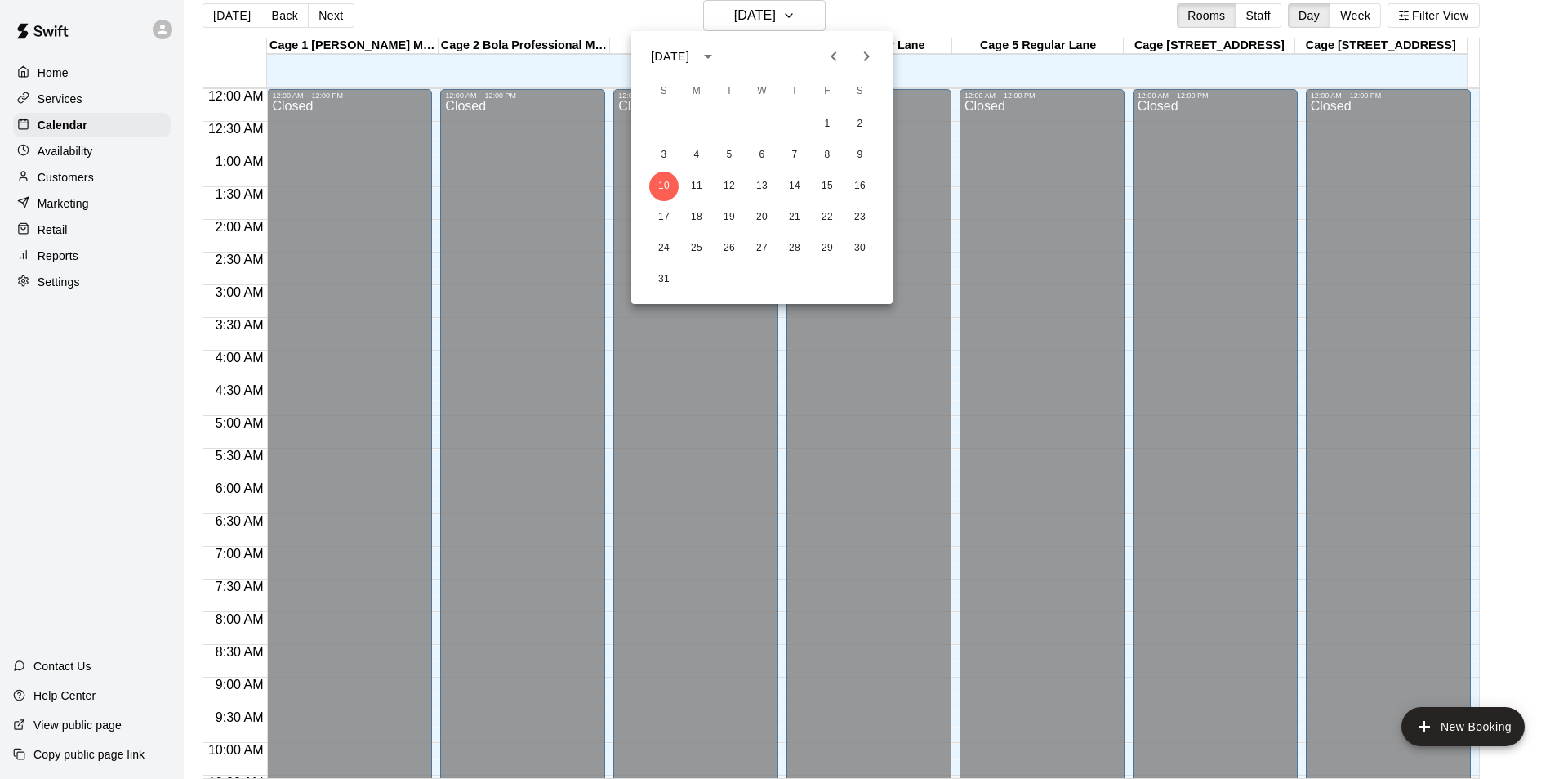
scroll to position [749, 0]
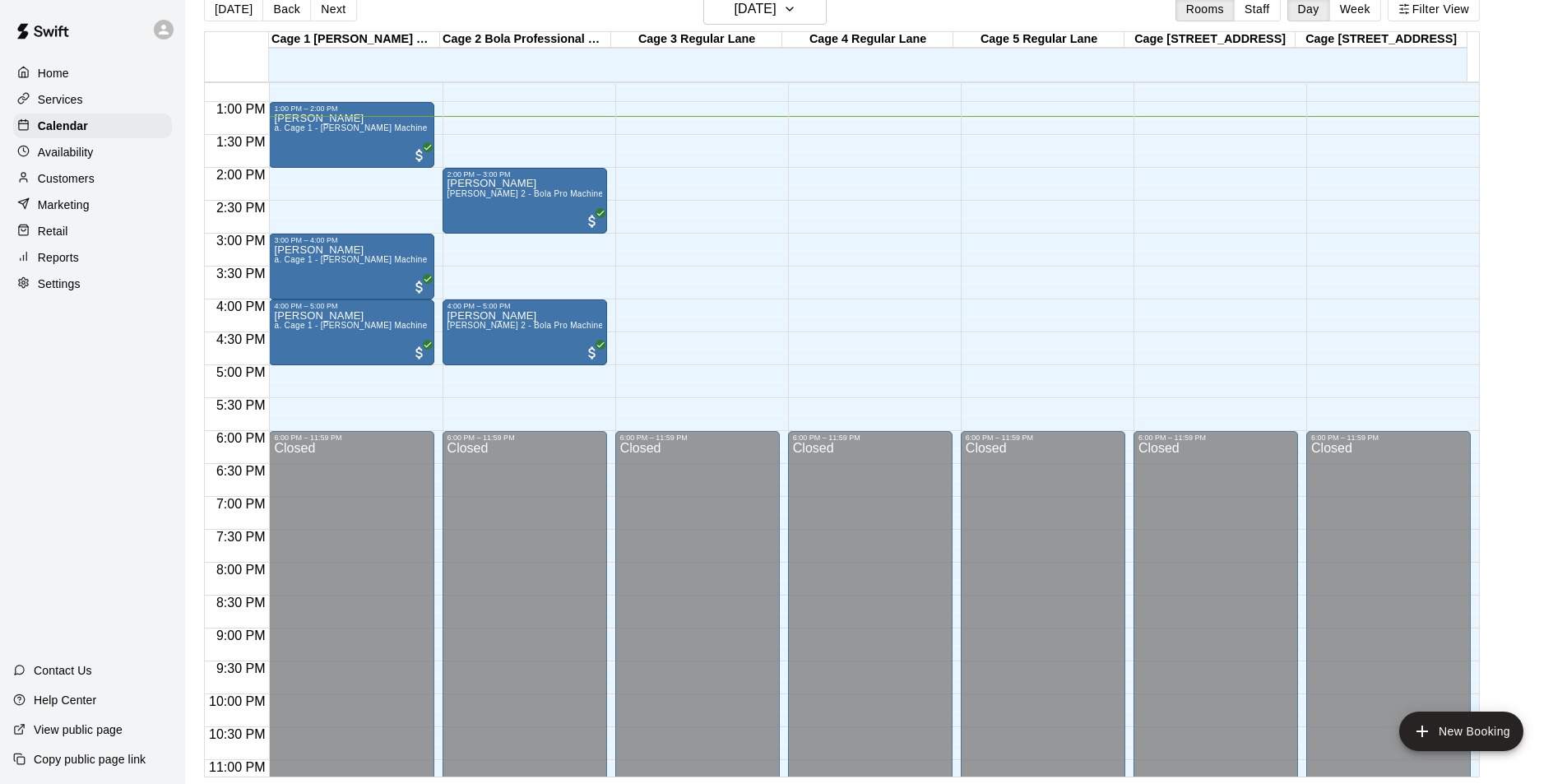
scroll to position [887, 0]
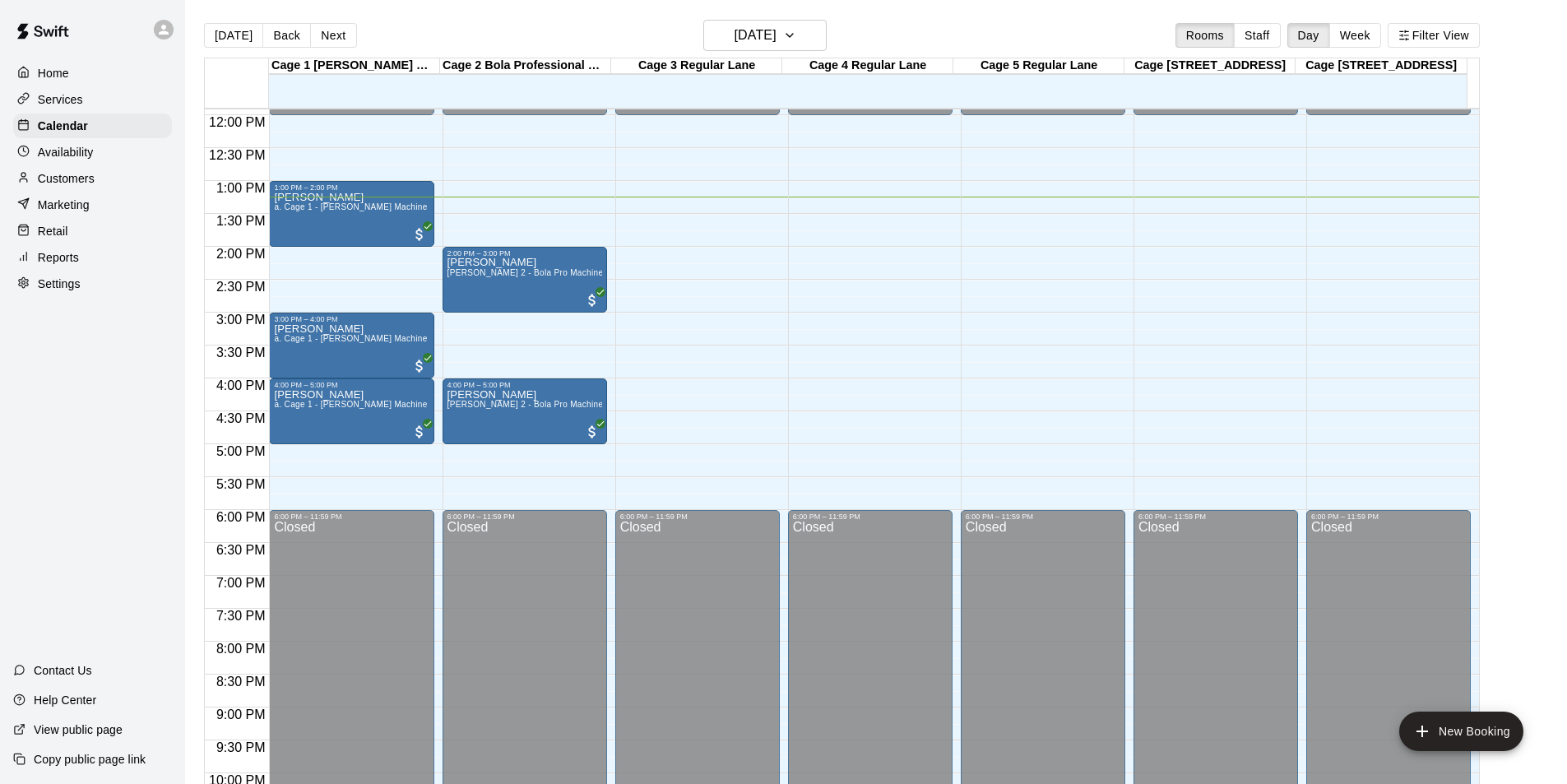
scroll to position [754, 0]
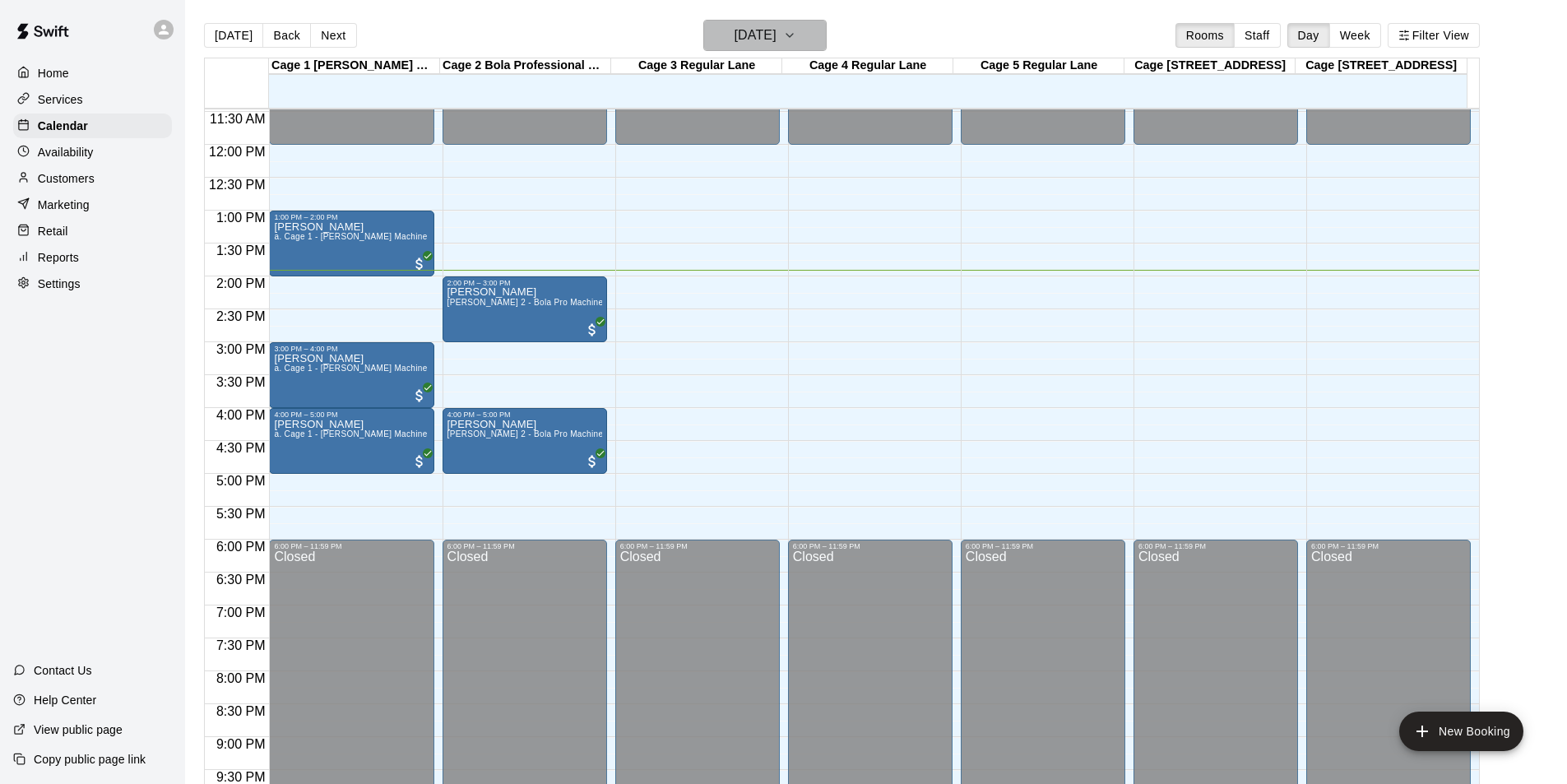
click at [777, 41] on h6 "[DATE]" at bounding box center [755, 34] width 42 height 23
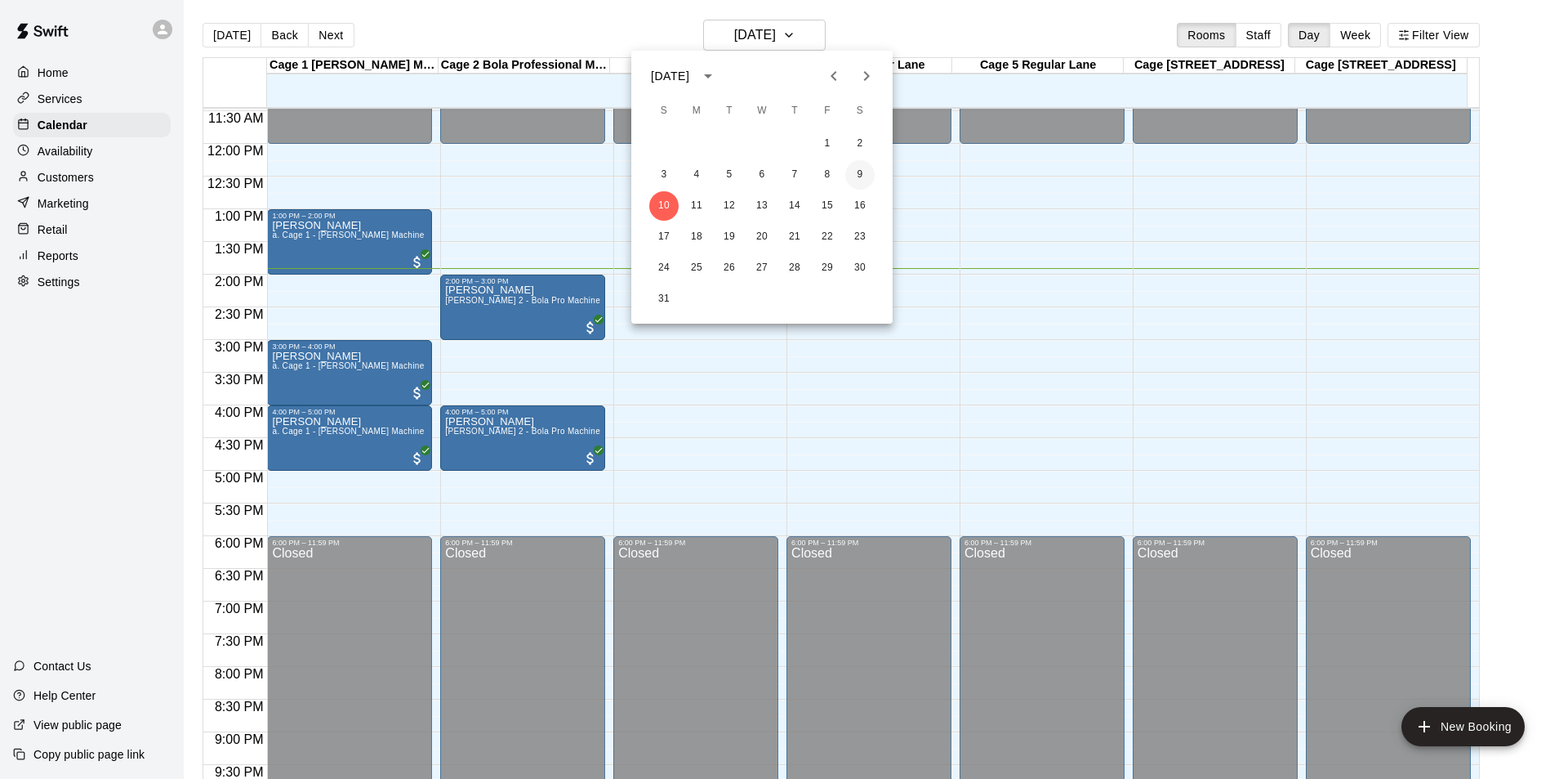
click at [859, 175] on button "9" at bounding box center [860, 175] width 29 height 29
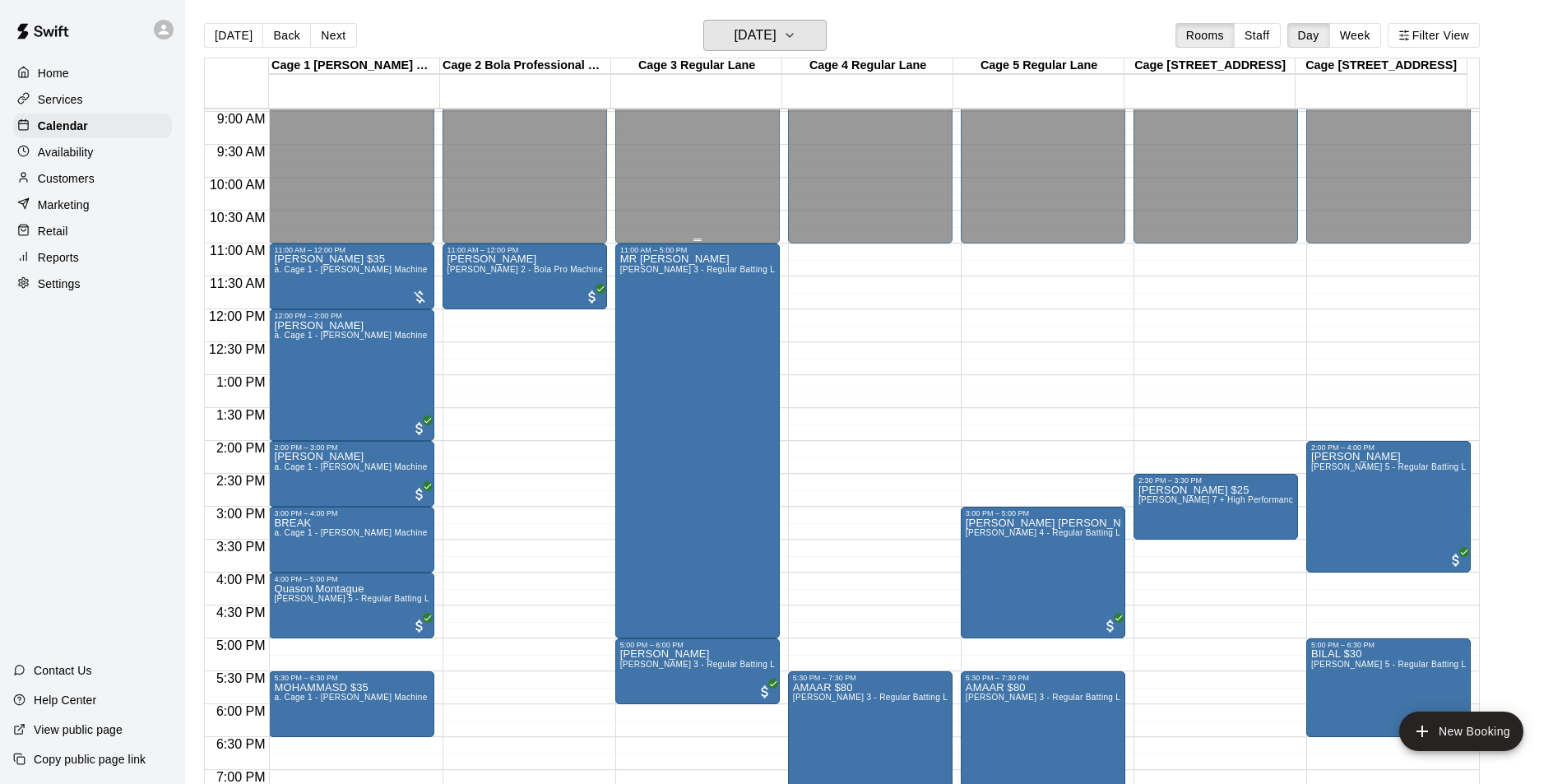
scroll to position [507, 0]
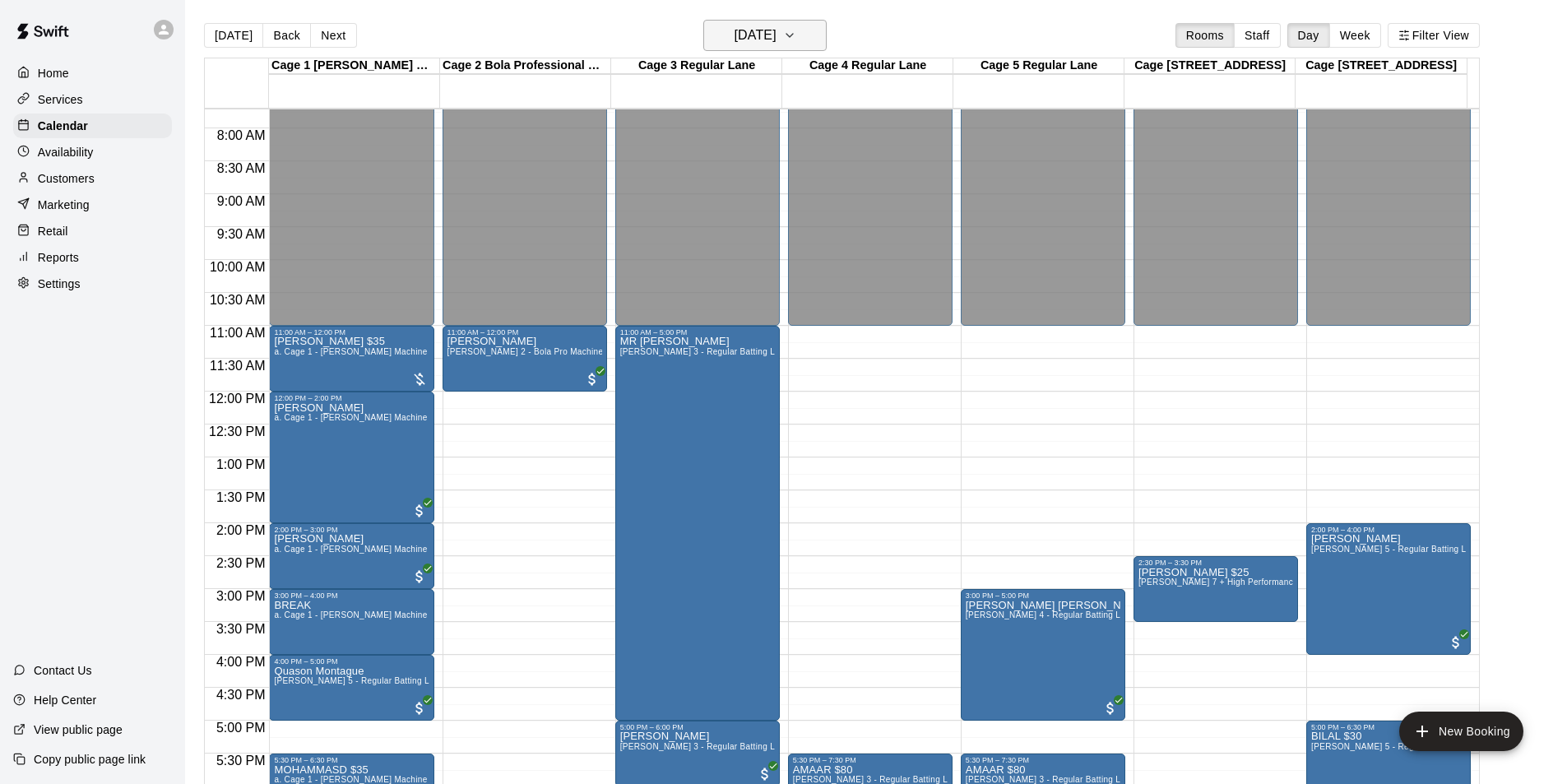
click at [734, 39] on h6 "Saturday Aug 09" at bounding box center [755, 34] width 42 height 23
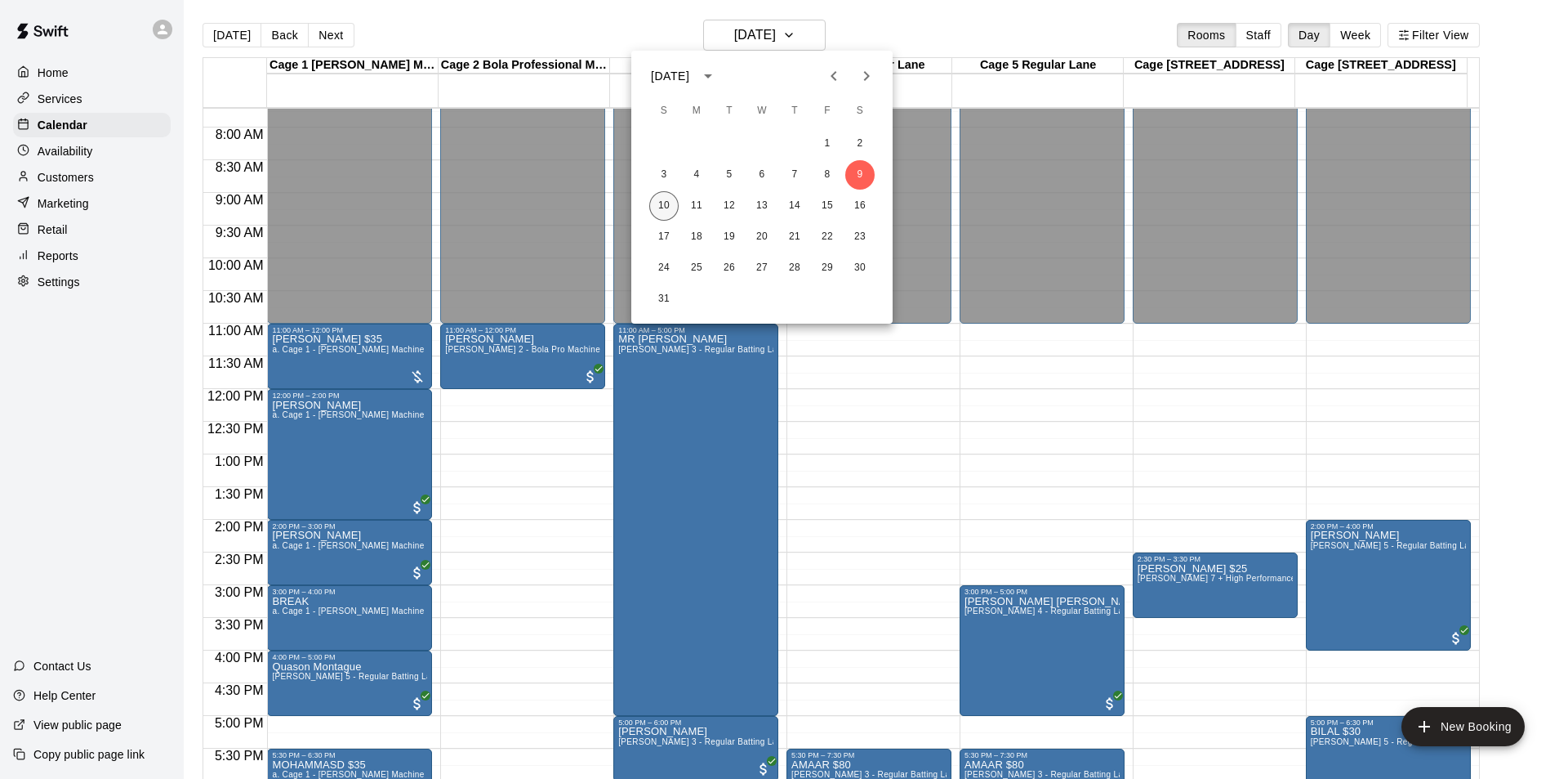
click at [672, 210] on button "10" at bounding box center [664, 206] width 29 height 29
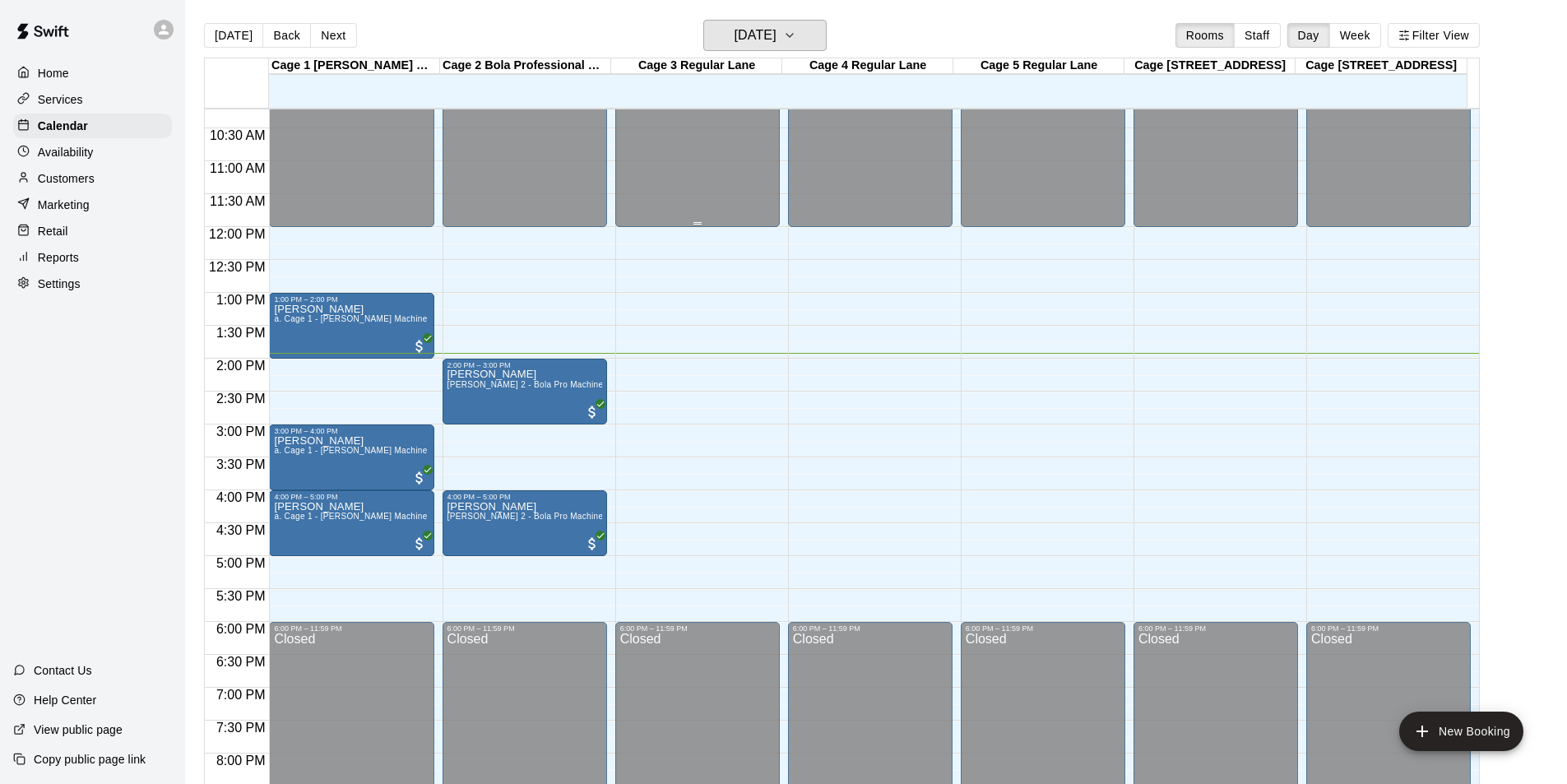
scroll to position [754, 0]
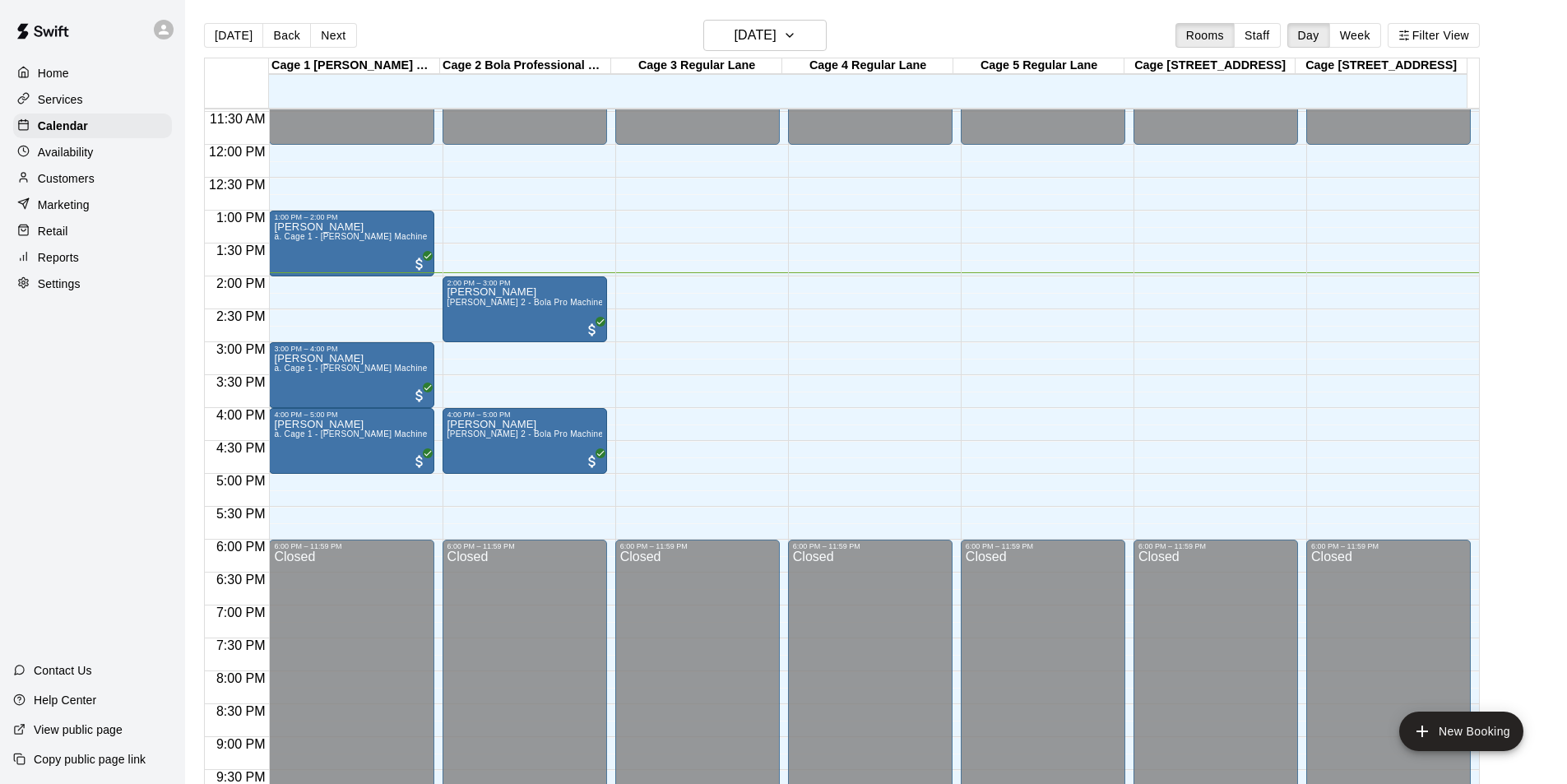
click at [494, 357] on div "12:00 AM – 12:00 PM Closed 2:00 PM – 3:00 PM Peter Prospere b. Cage 2 - Bola Pr…" at bounding box center [525, 144] width 165 height 1579
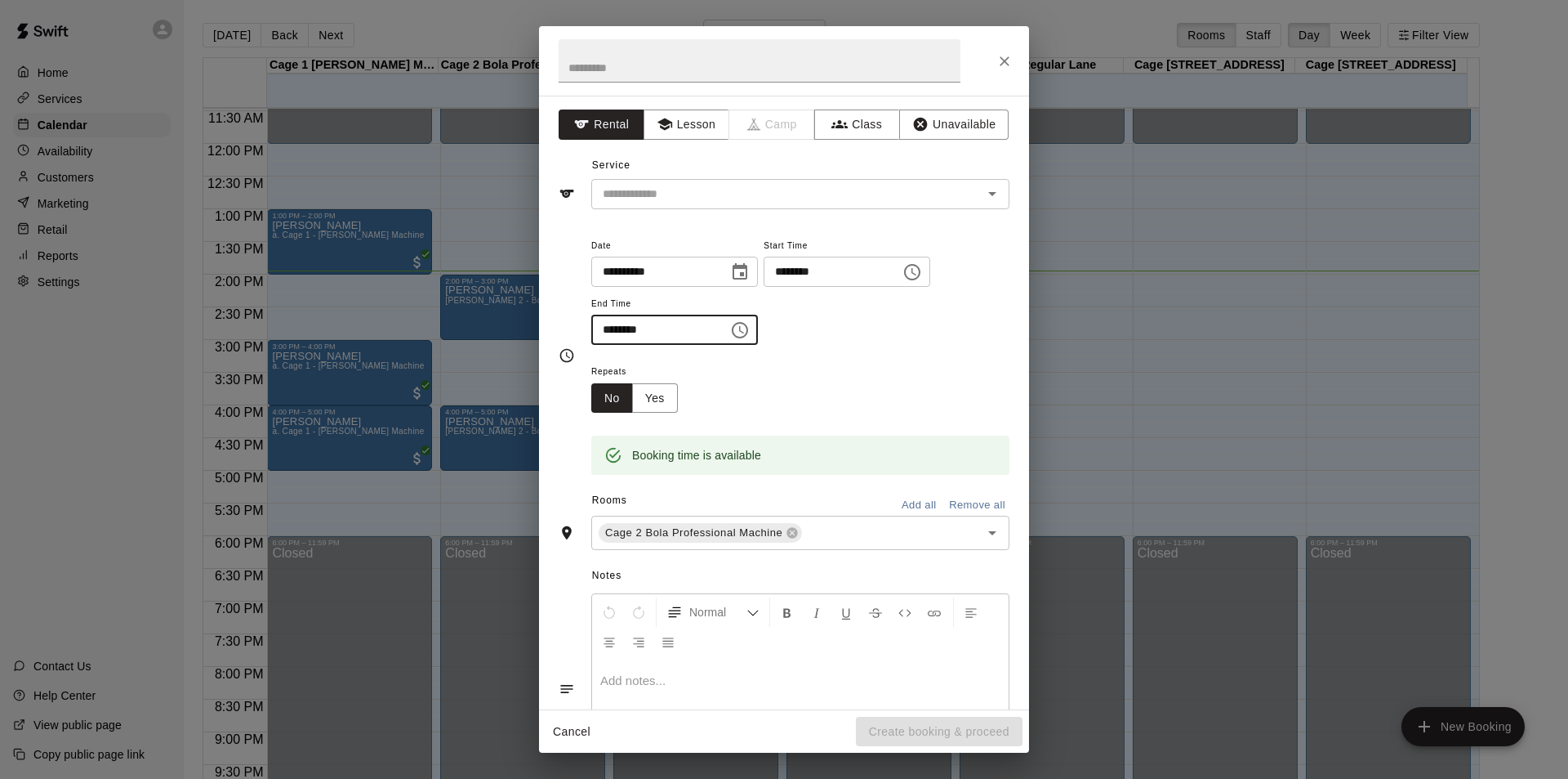
click at [615, 330] on input "********" at bounding box center [654, 330] width 126 height 30
type input "********"
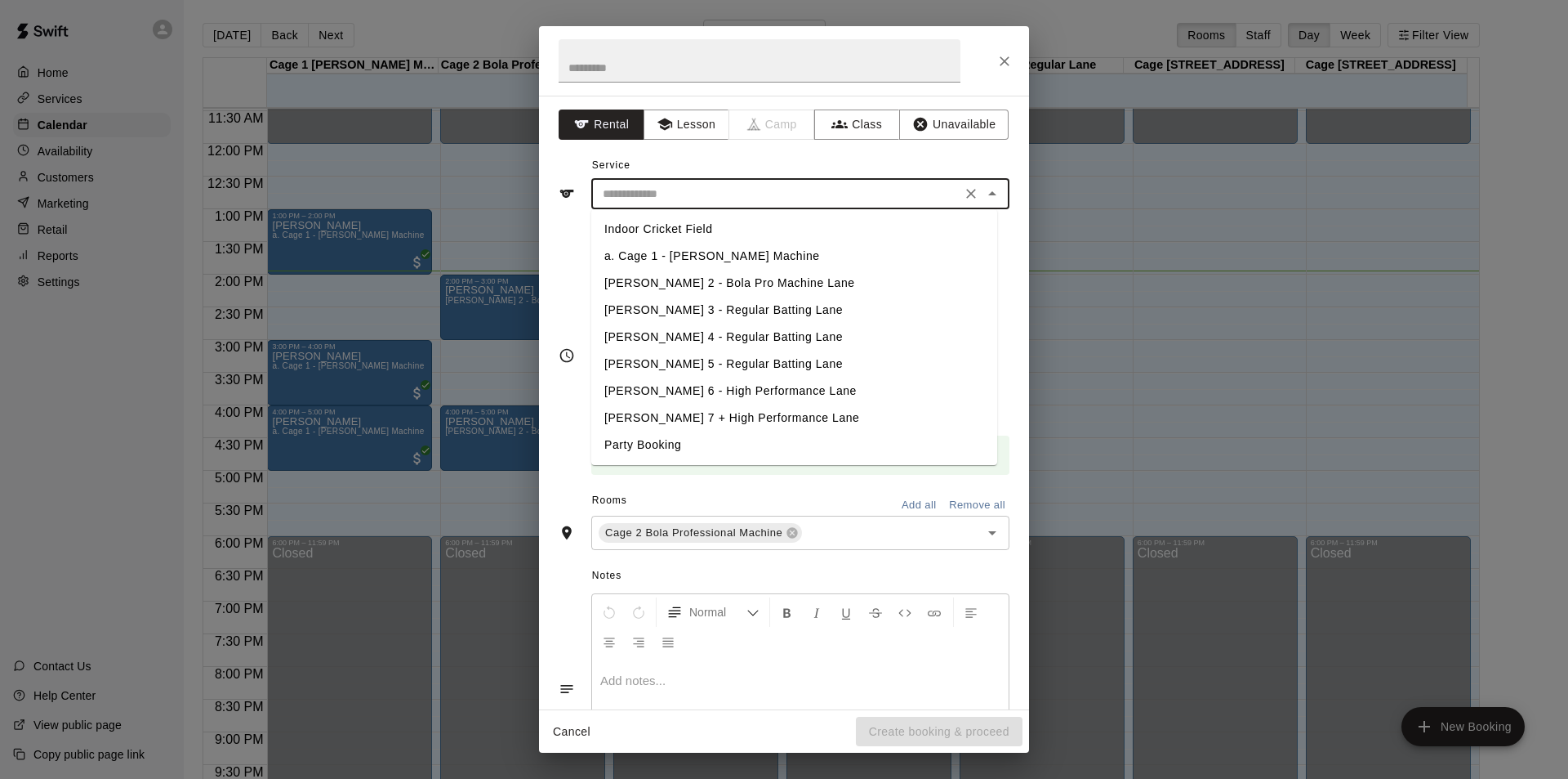
click at [713, 199] on input "text" at bounding box center [777, 194] width 361 height 20
click at [663, 285] on li "[PERSON_NAME] 2 - Bola Pro Machine Lane" at bounding box center [794, 284] width 405 height 27
type input "**********"
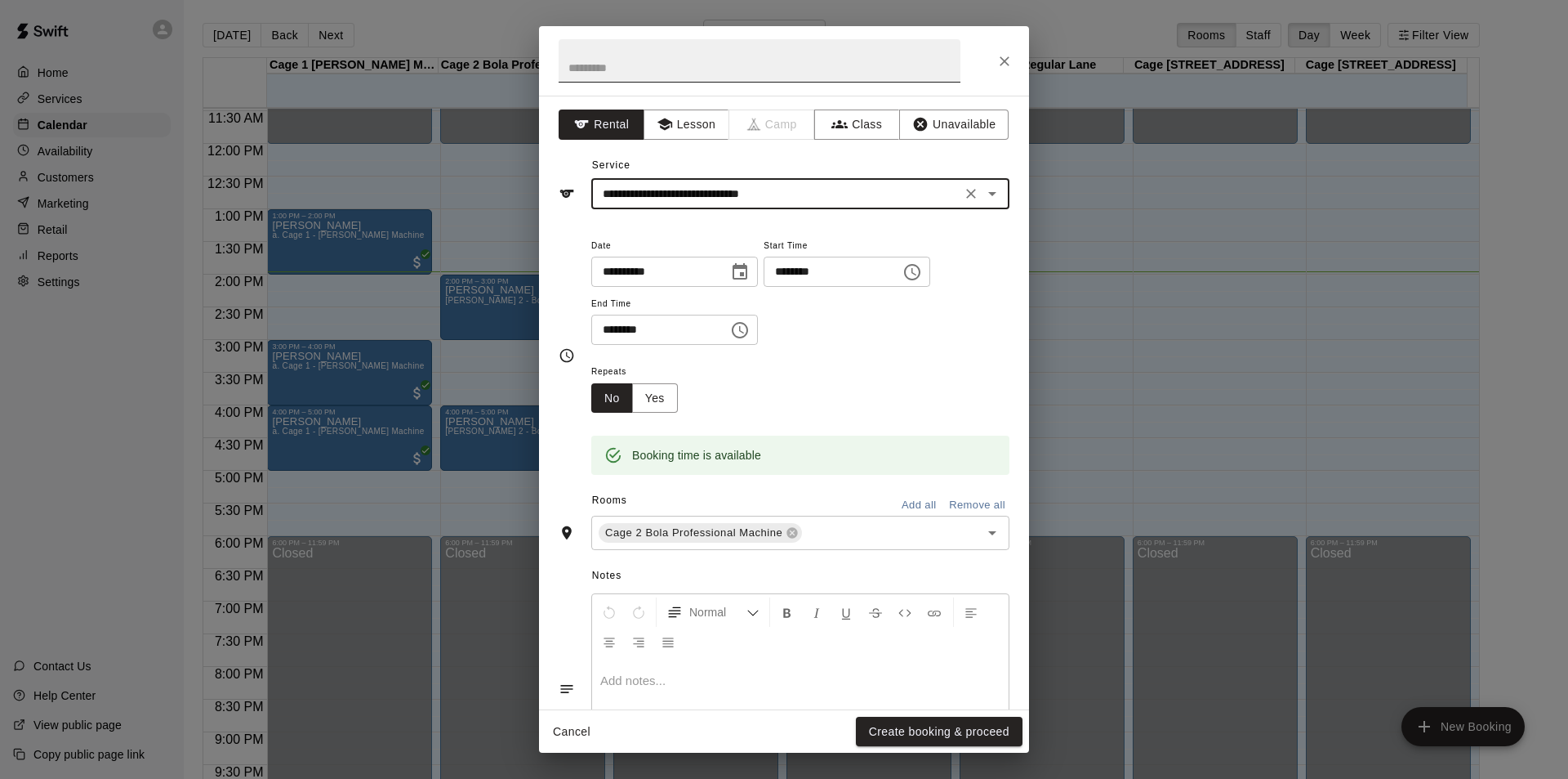
click at [674, 76] on input "text" at bounding box center [759, 60] width 402 height 43
click at [592, 70] on input "**********" at bounding box center [759, 60] width 402 height 43
type input "**********"
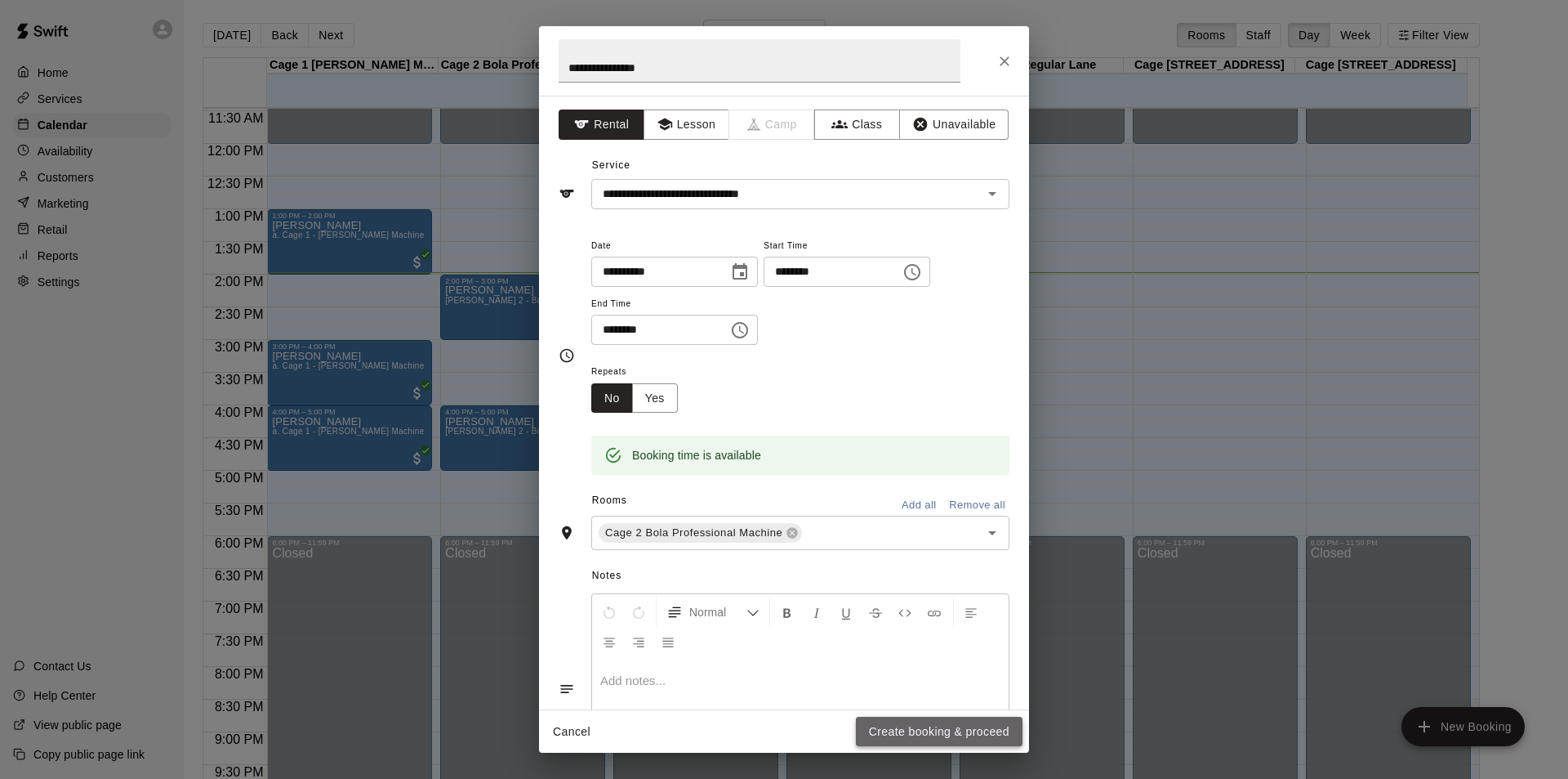
click at [969, 729] on button "Create booking & proceed" at bounding box center [938, 731] width 167 height 30
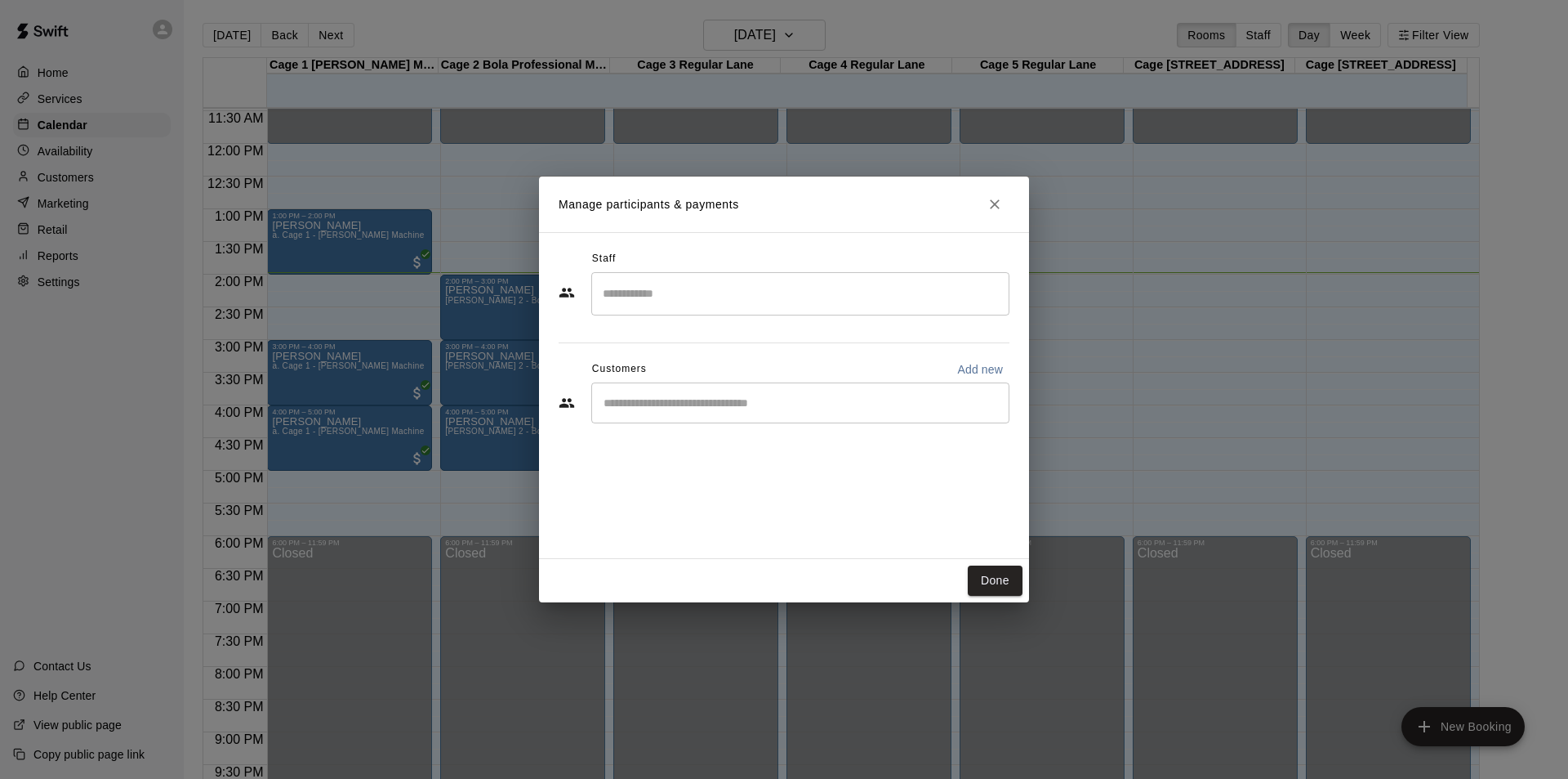
drag, startPoint x: 1024, startPoint y: 611, endPoint x: 1013, endPoint y: 598, distance: 17.0
click at [1021, 607] on div "Manage participants & payments Staff ​ Customers Add new ​ Done" at bounding box center [784, 389] width 1568 height 779
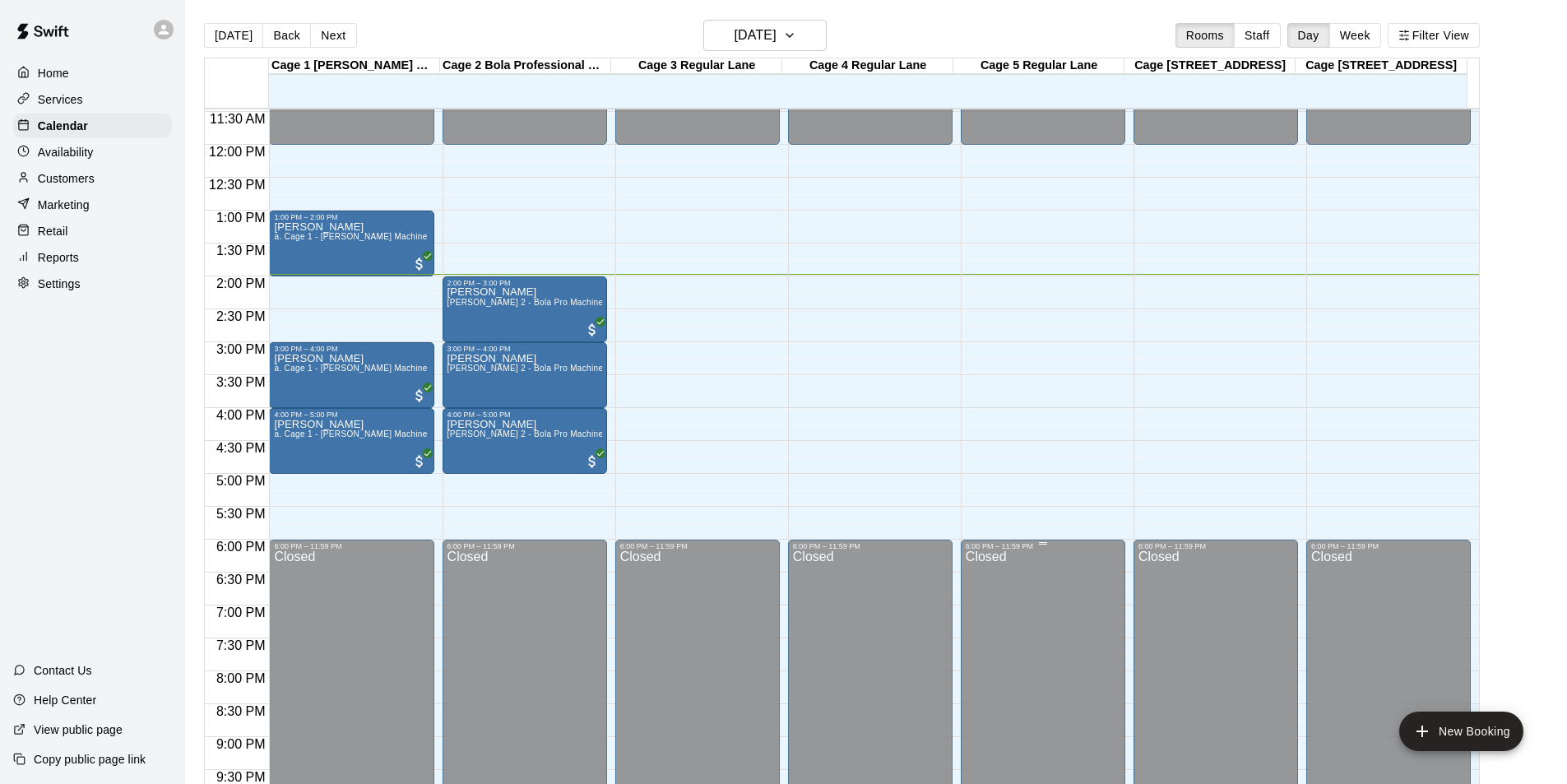
click at [1013, 591] on div "Closed" at bounding box center [1044, 745] width 155 height 389
click at [540, 388] on div "Anthony Trollope b. Cage 2 - Bola Pro Machine Lane" at bounding box center [525, 744] width 155 height 784
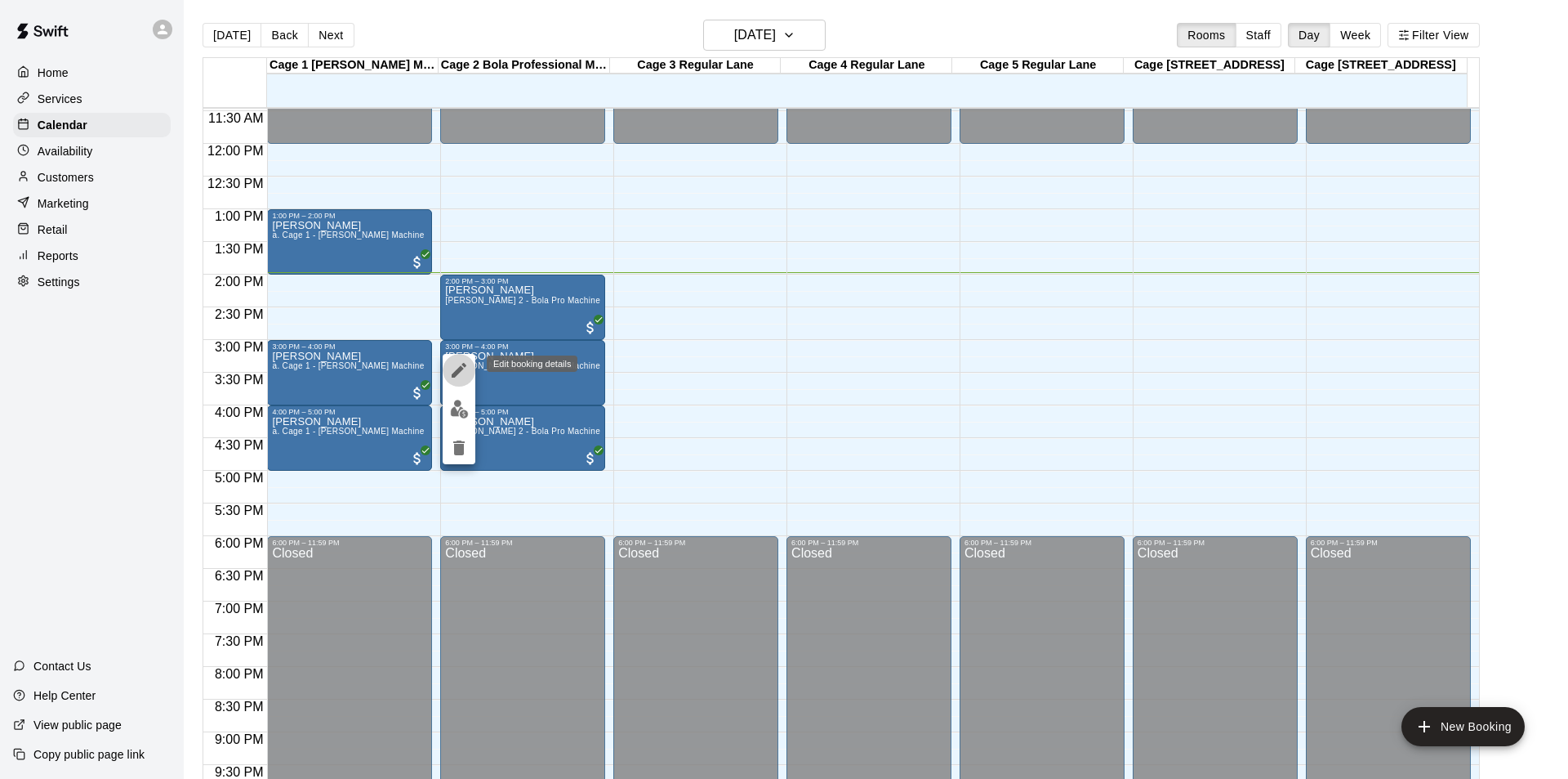
click at [464, 366] on icon "edit" at bounding box center [458, 370] width 15 height 15
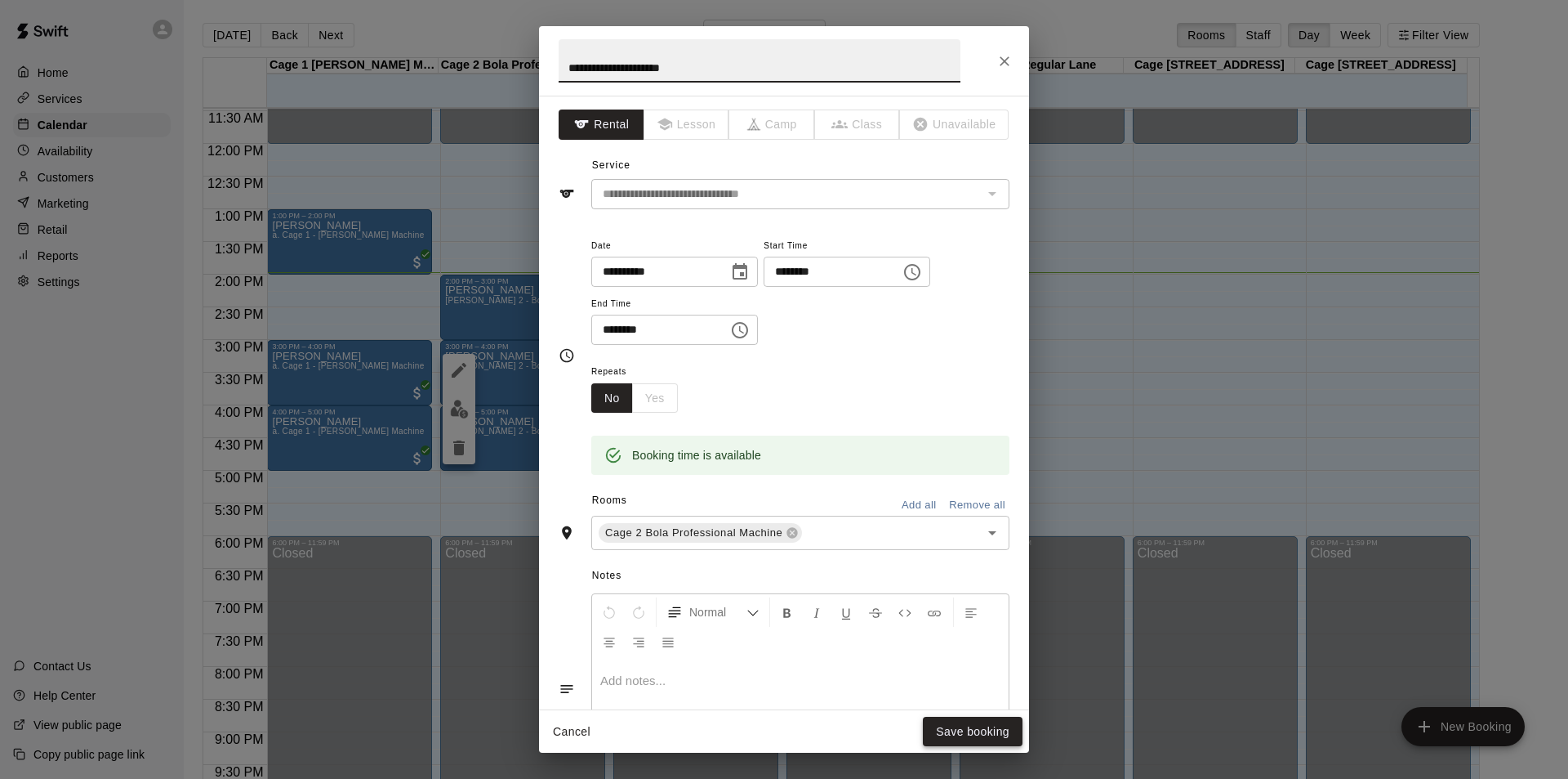
type input "**********"
click at [993, 726] on button "Save booking" at bounding box center [973, 731] width 99 height 30
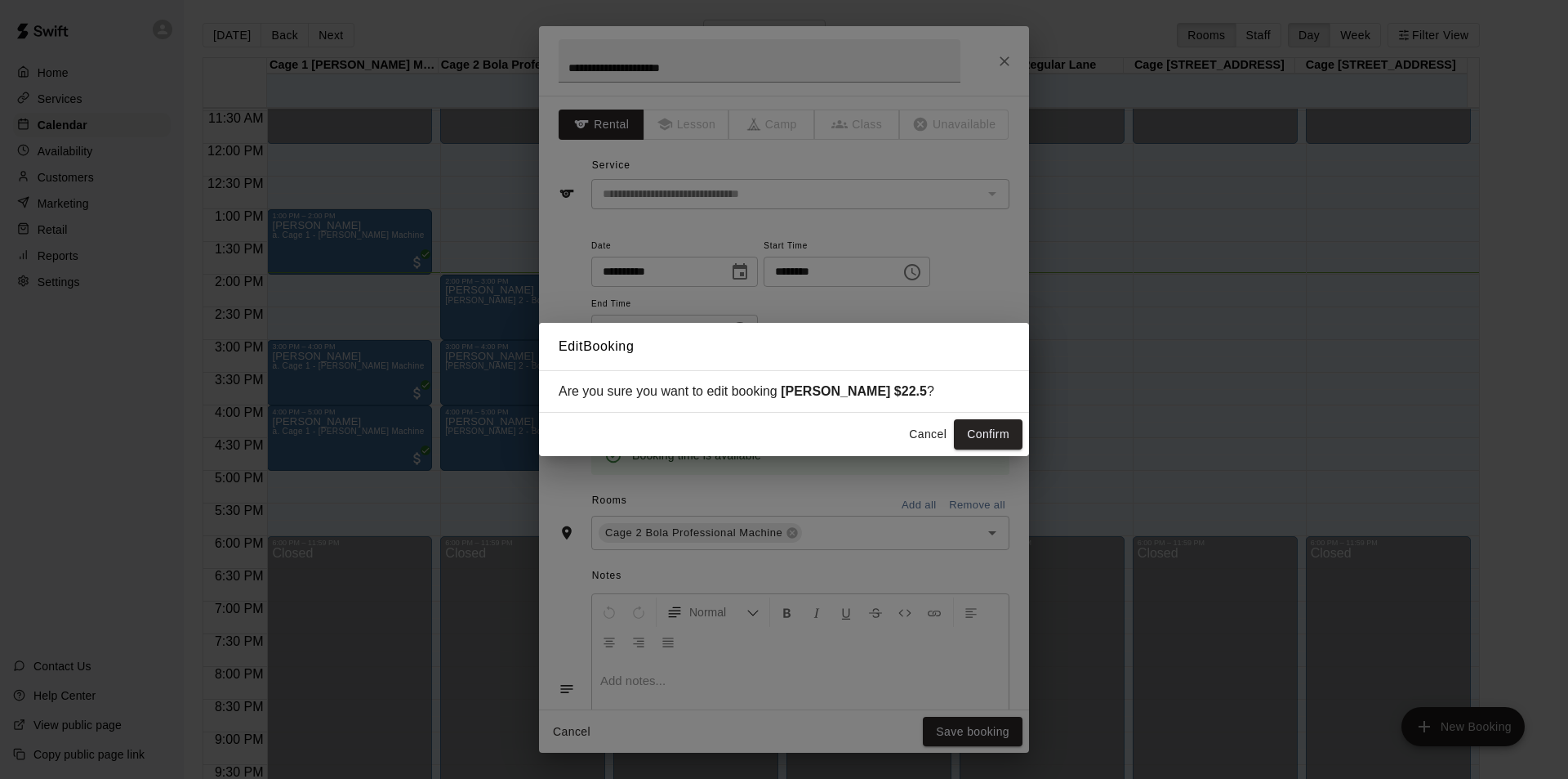
click at [1001, 451] on div "Cancel Confirm" at bounding box center [784, 434] width 490 height 43
click at [1002, 448] on button "Confirm" at bounding box center [988, 434] width 68 height 30
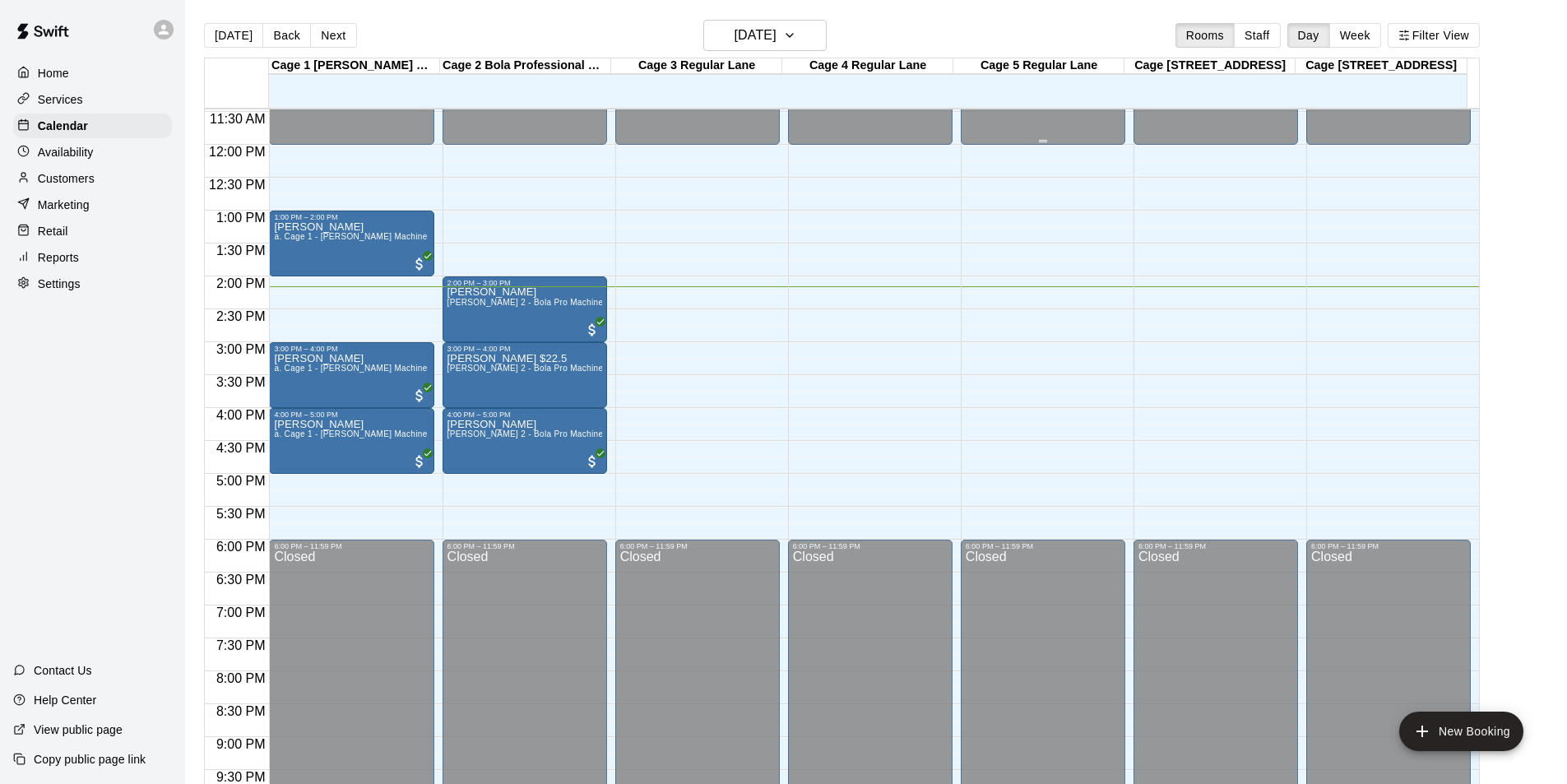
scroll to position [26, 0]
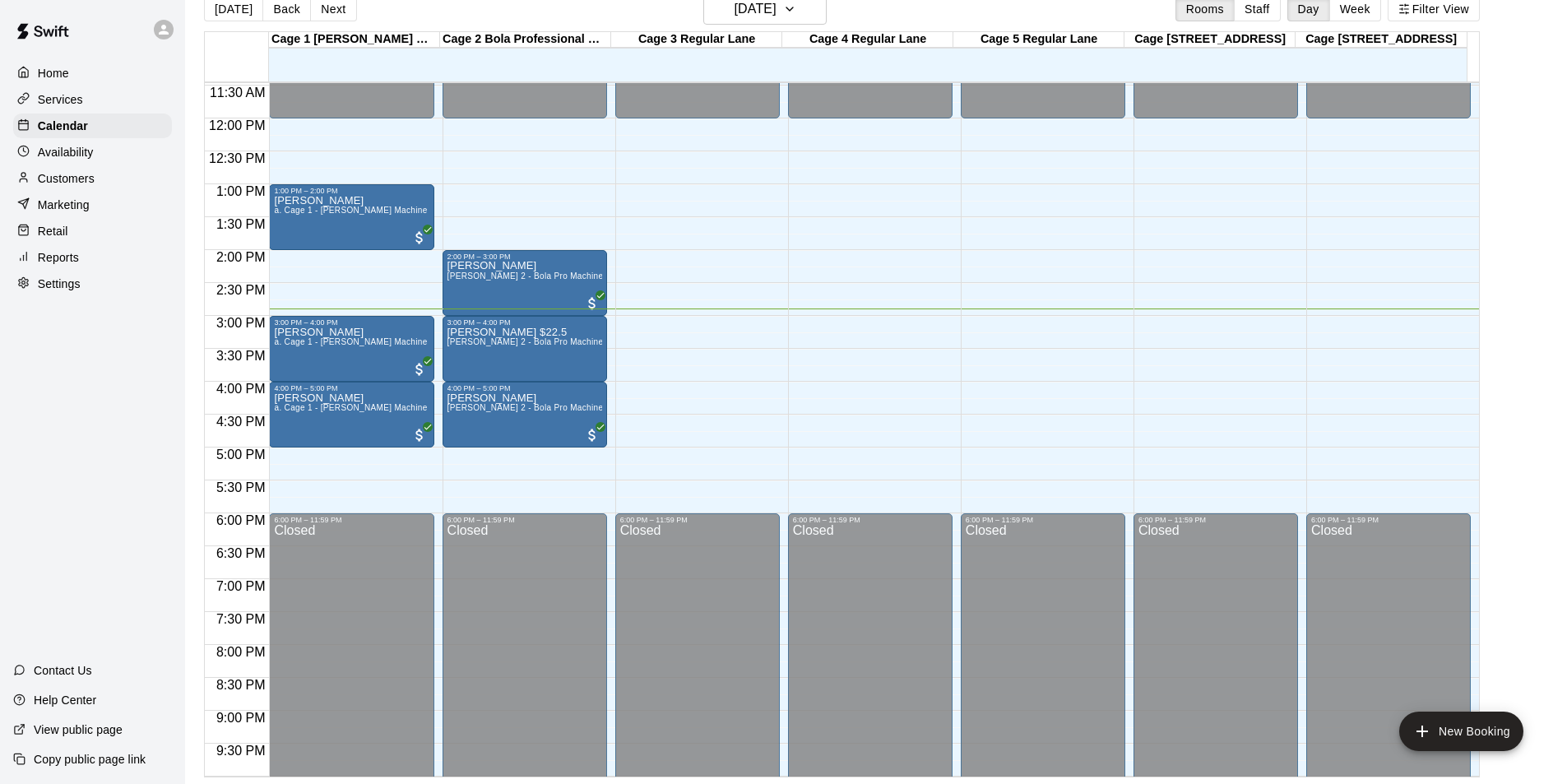
click at [186, 350] on main "Today Back Next Sunday Aug 10 Rooms Staff Day Week Filter View Cage 1 TrueMan M…" at bounding box center [877, 378] width 1382 height 810
click at [0, 507] on div "Home Services Calendar Availability Customers Marketing Retail Reports Settings…" at bounding box center [92, 392] width 186 height 784
